Goal: Task Accomplishment & Management: Complete application form

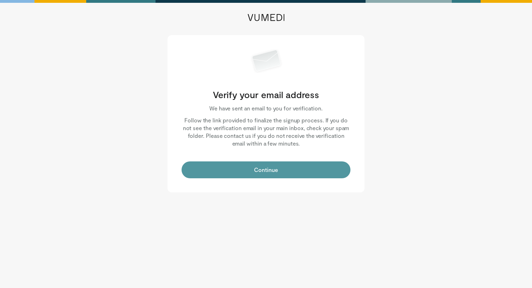
click at [279, 173] on button "Continue" at bounding box center [266, 169] width 169 height 17
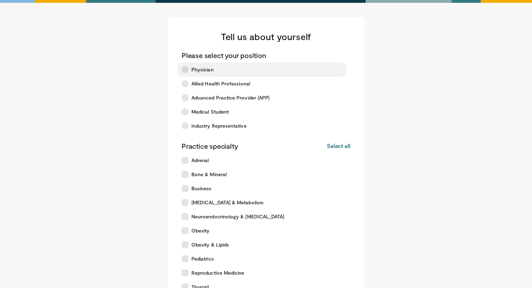
click at [191, 73] on label "Physician" at bounding box center [261, 70] width 169 height 14
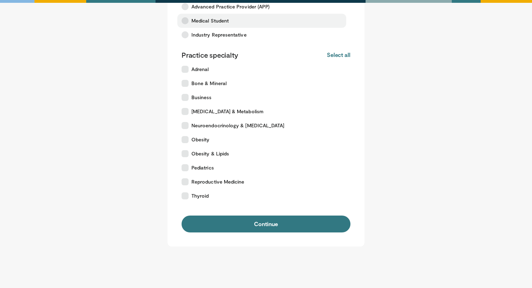
scroll to position [91, 0]
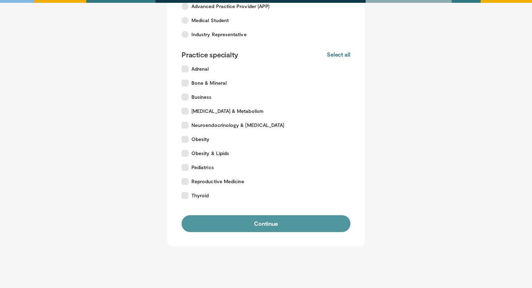
click at [260, 223] on button "Continue" at bounding box center [266, 223] width 169 height 17
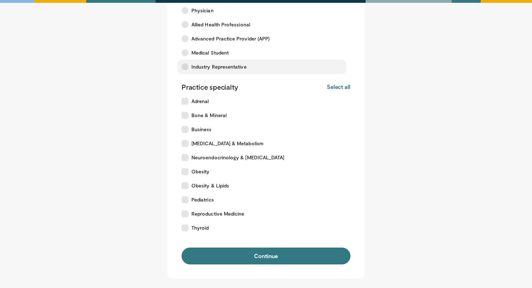
scroll to position [61, 0]
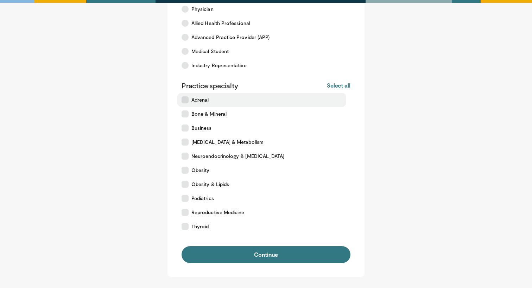
click at [185, 104] on label "Adrenal" at bounding box center [261, 100] width 169 height 14
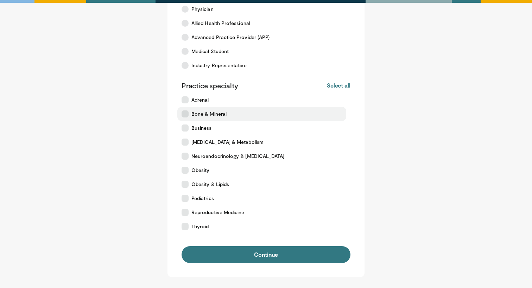
click at [185, 116] on icon at bounding box center [185, 113] width 7 height 7
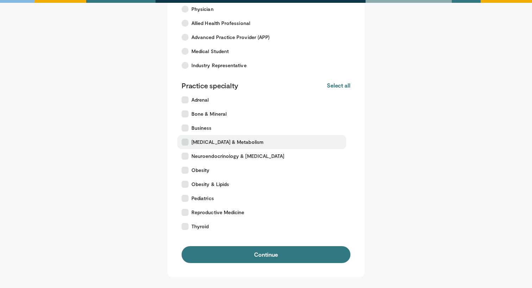
click at [184, 145] on icon at bounding box center [185, 142] width 7 height 7
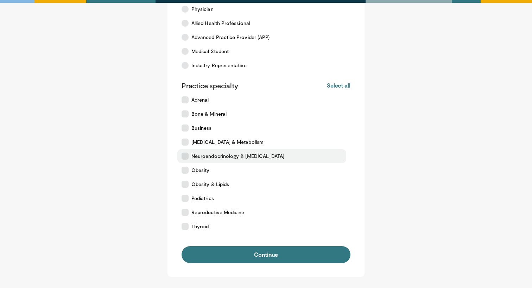
click at [186, 161] on label "Neuroendocrinology & Pituitary" at bounding box center [261, 156] width 169 height 14
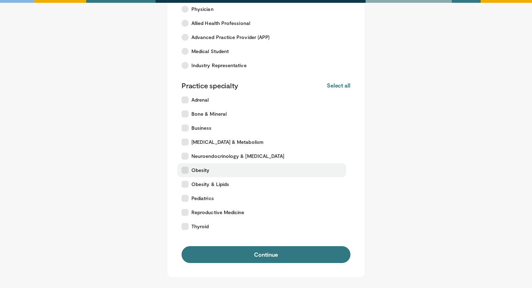
click at [185, 172] on icon at bounding box center [185, 170] width 7 height 7
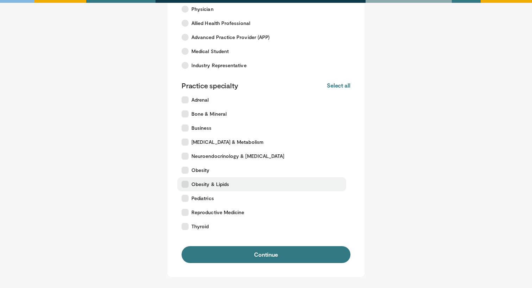
click at [185, 186] on icon at bounding box center [185, 184] width 7 height 7
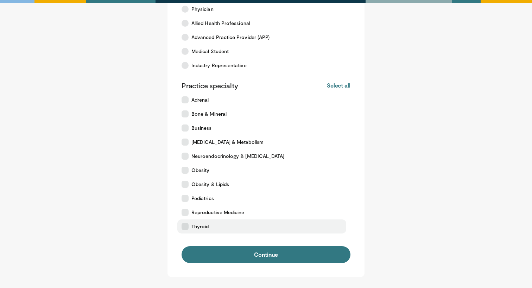
click at [184, 228] on icon at bounding box center [185, 226] width 7 height 7
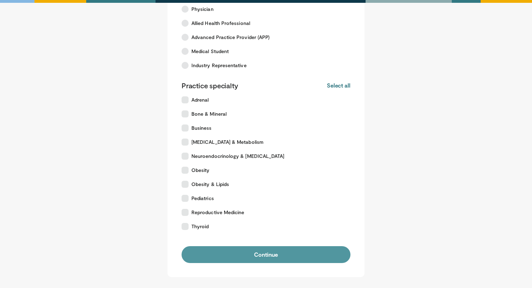
click at [250, 252] on button "Continue" at bounding box center [266, 254] width 169 height 17
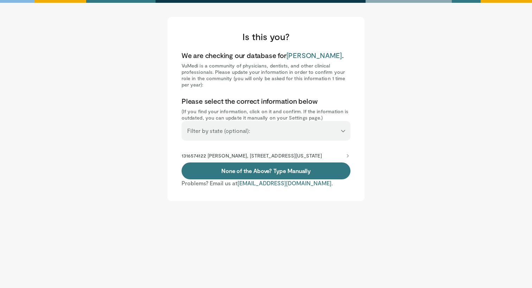
click at [320, 154] on p "1316574122 Caroline Abe, 5841 S Maryland Ave # Mc1027, Chicago, IL, 60637-1443" at bounding box center [252, 156] width 140 height 6
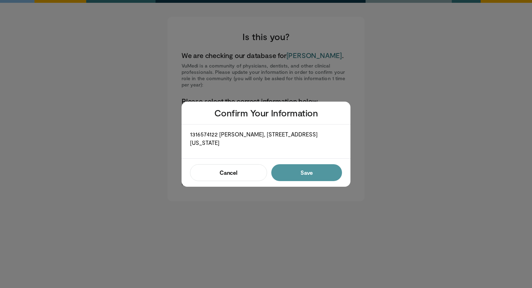
click at [309, 175] on button "Save" at bounding box center [306, 172] width 71 height 17
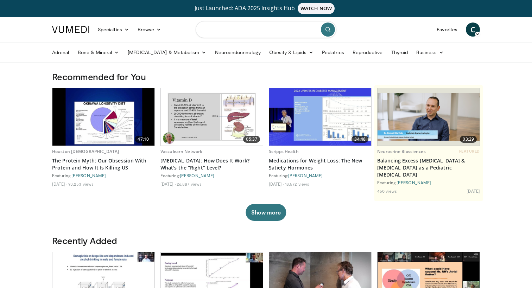
click at [227, 31] on input "Search topics, interventions" at bounding box center [266, 29] width 141 height 17
type input "******"
